Goal: Transaction & Acquisition: Book appointment/travel/reservation

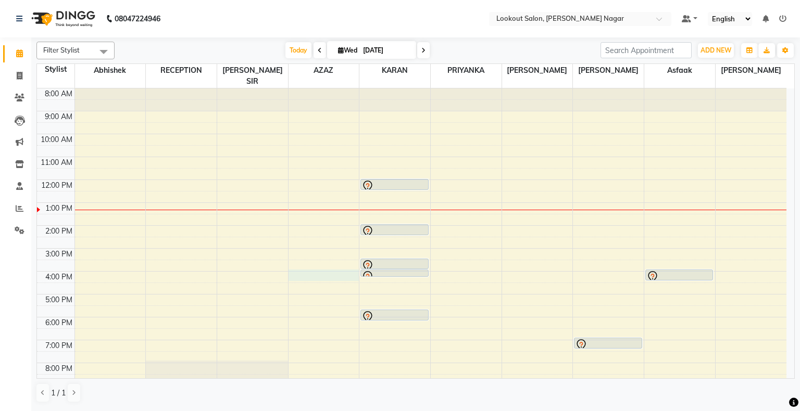
click at [289, 262] on div "8:00 AM 9:00 AM 10:00 AM 11:00 AM 12:00 PM 1:00 PM 2:00 PM 3:00 PM 4:00 PM 5:00…" at bounding box center [411, 259] width 749 height 343
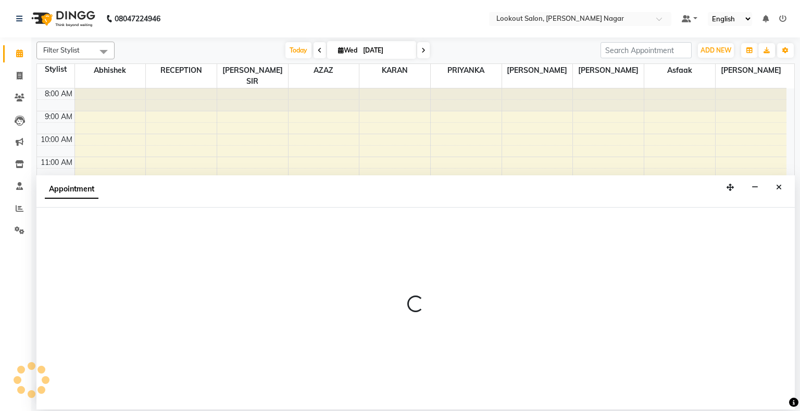
select select "11446"
select select "960"
select select "tentative"
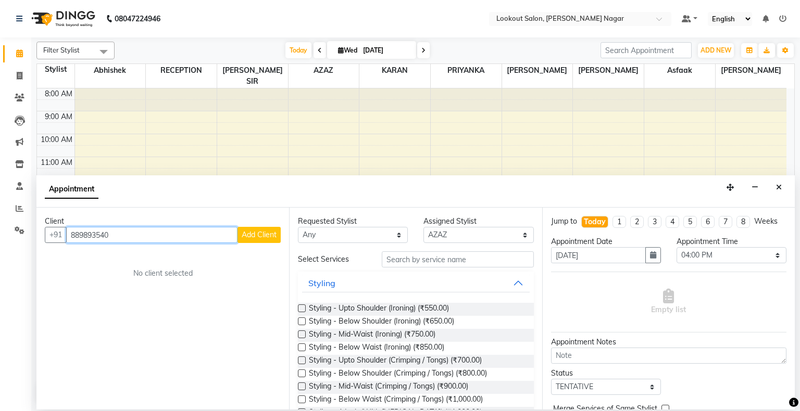
click at [211, 231] on input "889893540" at bounding box center [151, 235] width 171 height 16
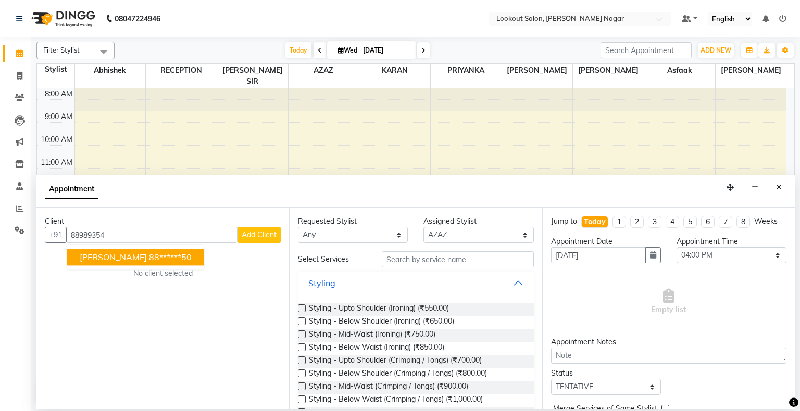
click at [244, 243] on div "Client [PHONE_NUMBER] [PERSON_NAME] 88******50 Add Client No client selected" at bounding box center [162, 309] width 252 height 202
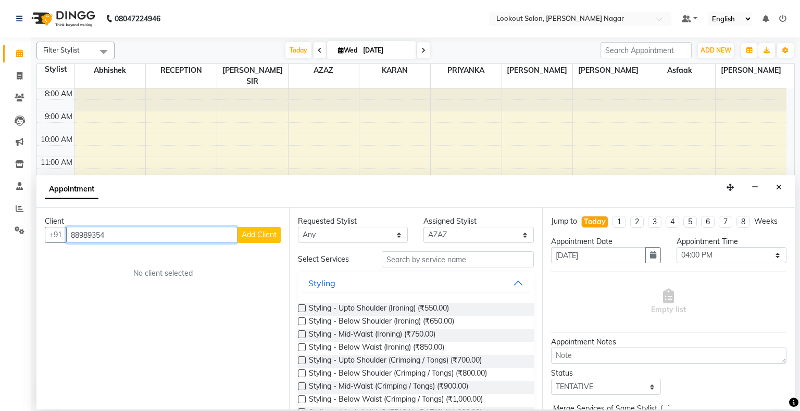
click at [167, 234] on input "88989354" at bounding box center [151, 235] width 171 height 16
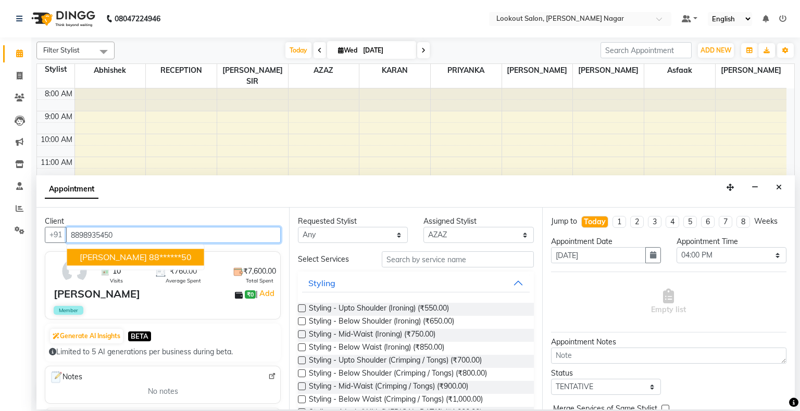
click at [153, 260] on ngb-highlight "88******50" at bounding box center [170, 257] width 43 height 10
type input "88******50"
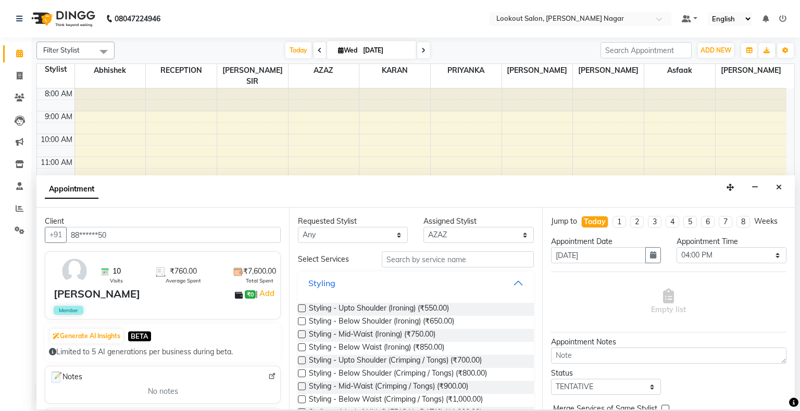
click at [508, 283] on button "Styling" at bounding box center [415, 283] width 227 height 19
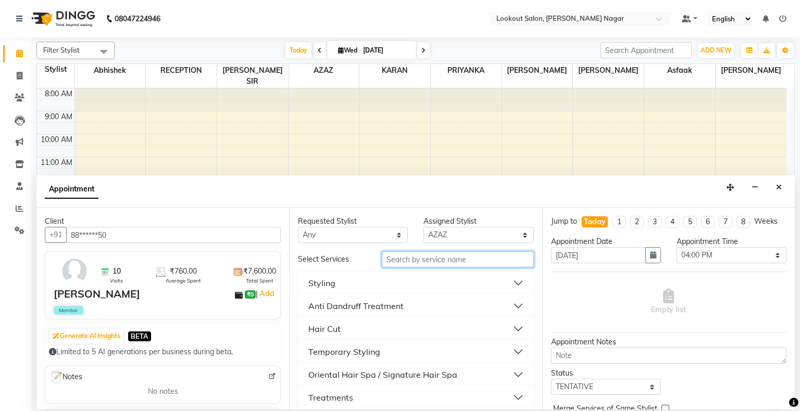
click at [436, 253] on input "text" at bounding box center [458, 259] width 152 height 16
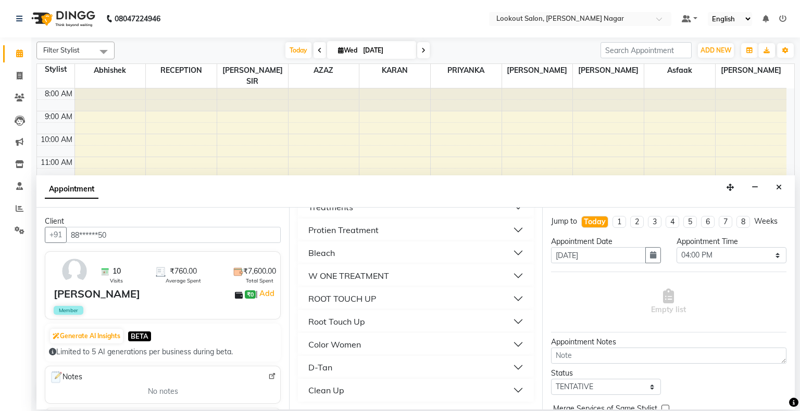
type input "1200"
click at [510, 319] on button "Root Touch Up" at bounding box center [415, 321] width 227 height 19
click at [301, 345] on label at bounding box center [302, 347] width 8 height 8
click at [301, 345] on input "checkbox" at bounding box center [301, 348] width 7 height 7
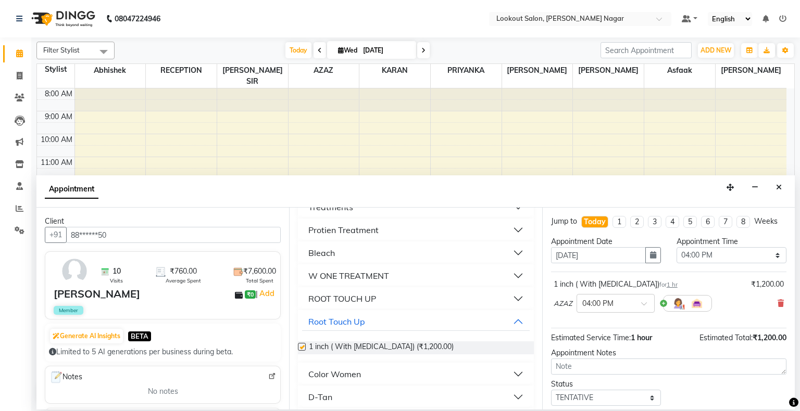
checkbox input "false"
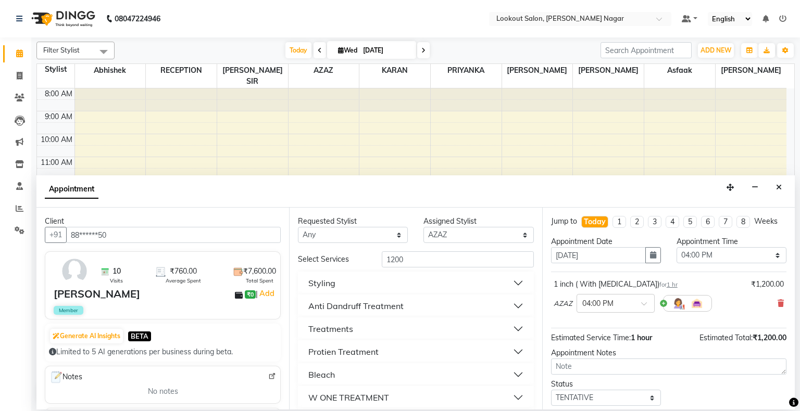
scroll to position [61, 0]
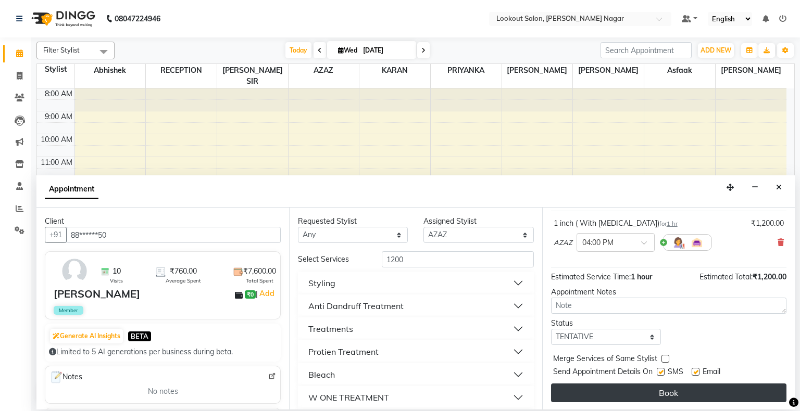
click at [713, 394] on button "Book" at bounding box center [668, 393] width 235 height 19
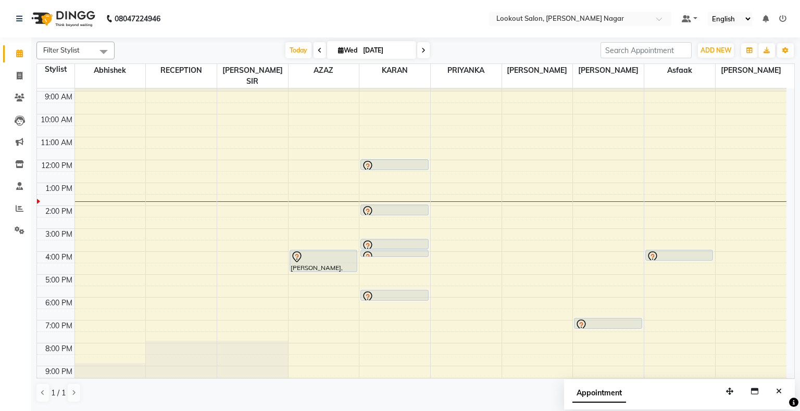
scroll to position [39, 0]
